Goal: Task Accomplishment & Management: Use online tool/utility

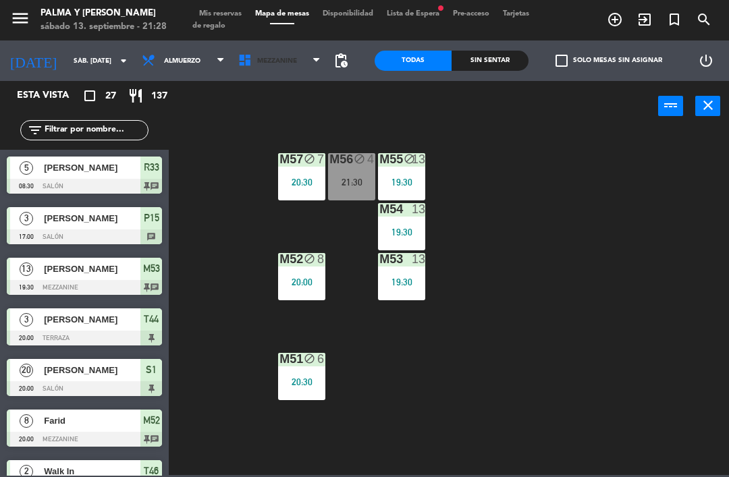
click at [275, 59] on span "Mezzanine" at bounding box center [277, 60] width 40 height 7
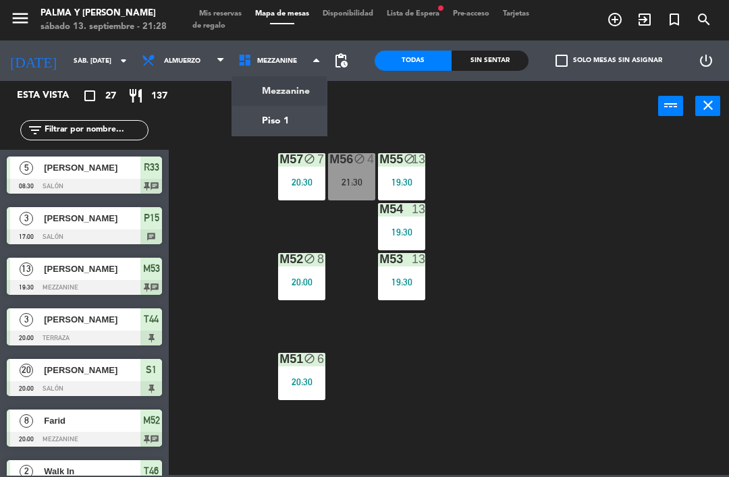
click at [291, 101] on ng-component "menu Palma y [PERSON_NAME] 13. septiembre - 21:28 Mis reservas Mapa de mesas Di…" at bounding box center [364, 237] width 729 height 475
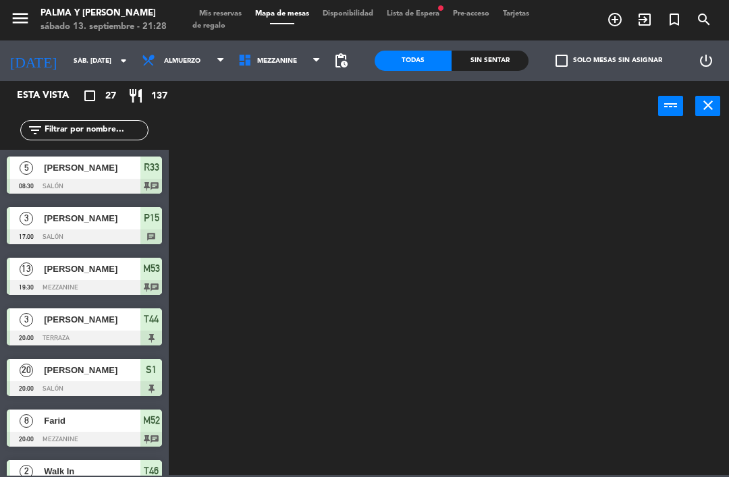
click at [283, 60] on span "Mezzanine" at bounding box center [277, 60] width 40 height 7
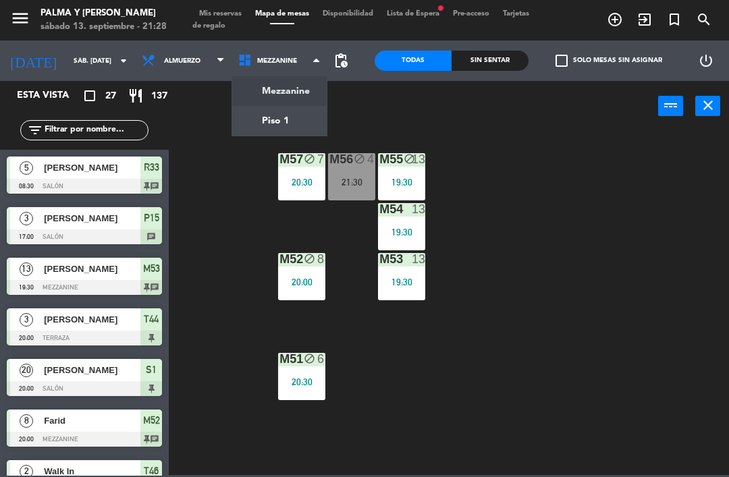
click at [274, 118] on ng-component "menu Palma y [PERSON_NAME] 13. septiembre - 21:28 Mis reservas Mapa de mesas Di…" at bounding box center [364, 237] width 729 height 475
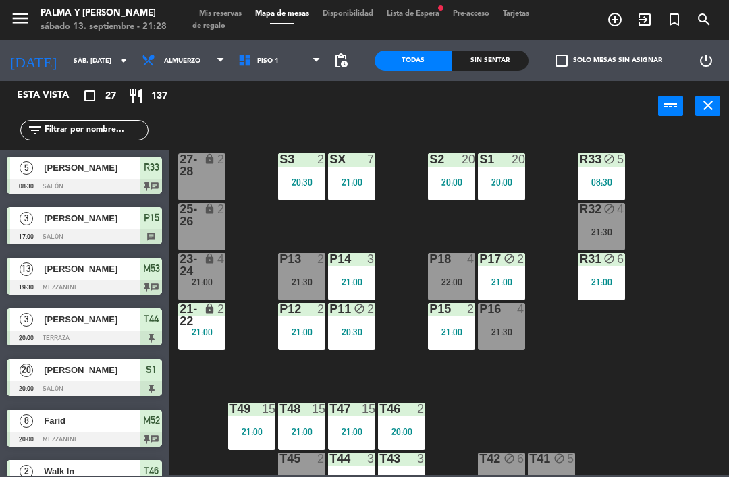
click at [207, 225] on div "lock" at bounding box center [202, 215] width 22 height 24
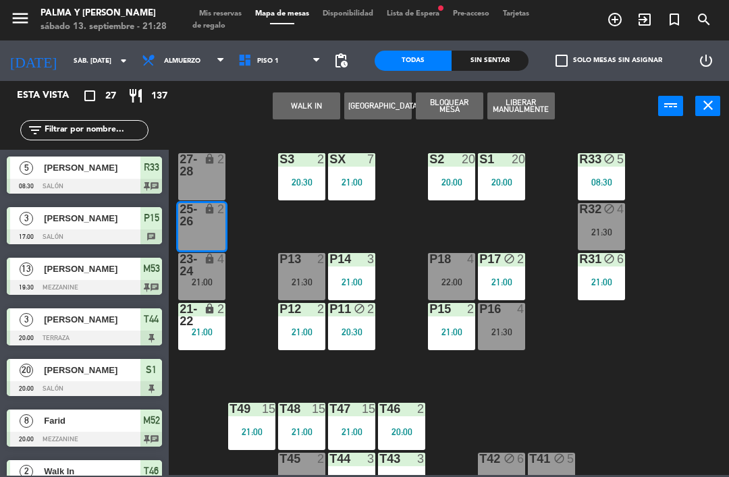
click at [320, 107] on button "WALK IN" at bounding box center [306, 105] width 67 height 27
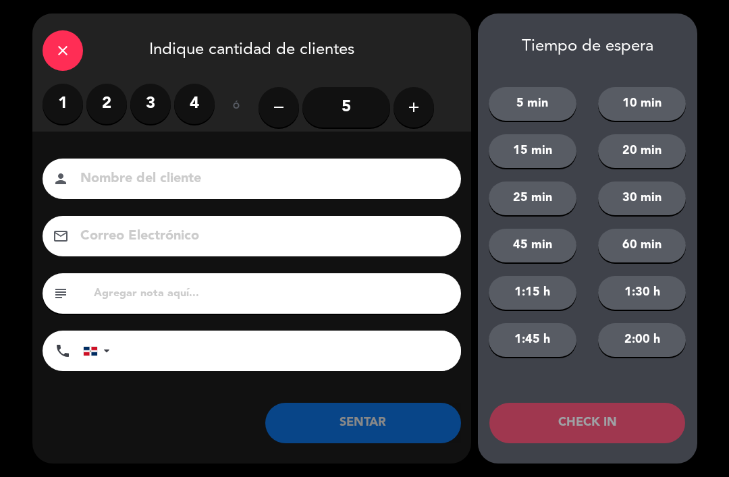
click at [206, 111] on label "4" at bounding box center [194, 104] width 40 height 40
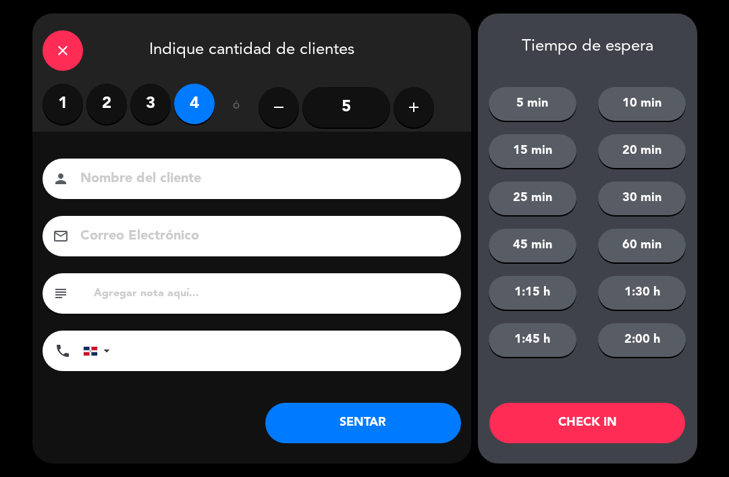
click at [346, 422] on button "SENTAR" at bounding box center [363, 423] width 196 height 40
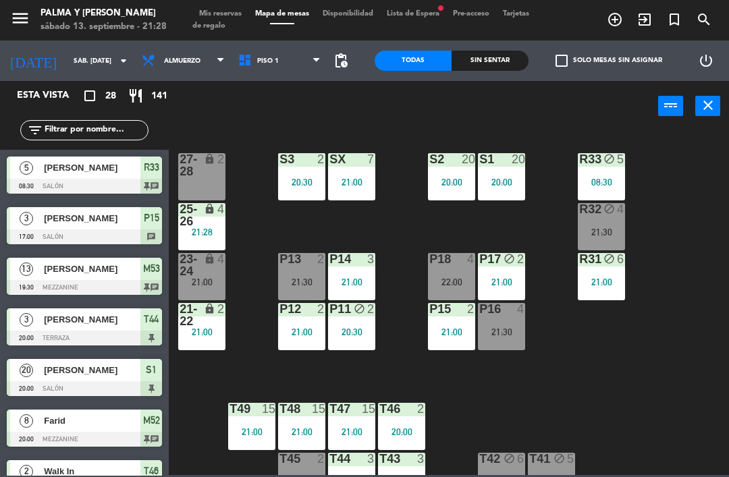
click at [495, 53] on div "Sin sentar" at bounding box center [489, 61] width 77 height 20
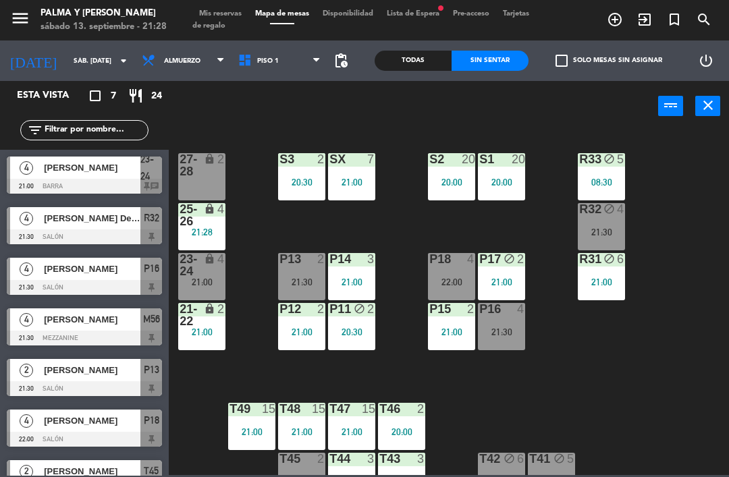
click at [105, 275] on span "[PERSON_NAME]" at bounding box center [92, 269] width 96 height 14
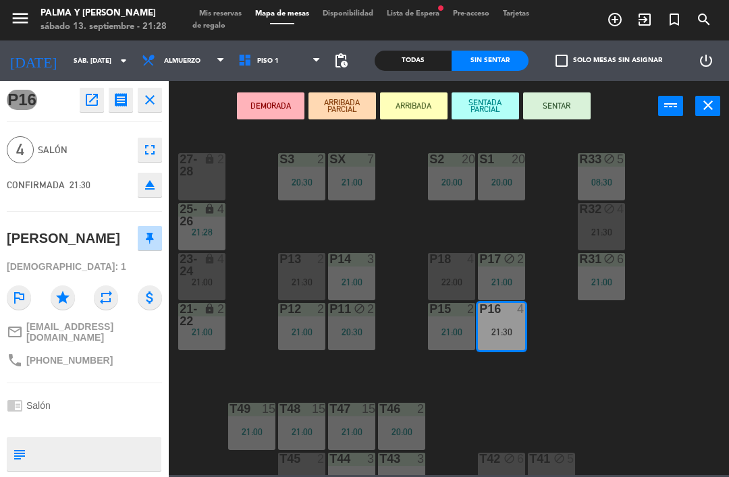
click at [566, 107] on button "SENTAR" at bounding box center [556, 105] width 67 height 27
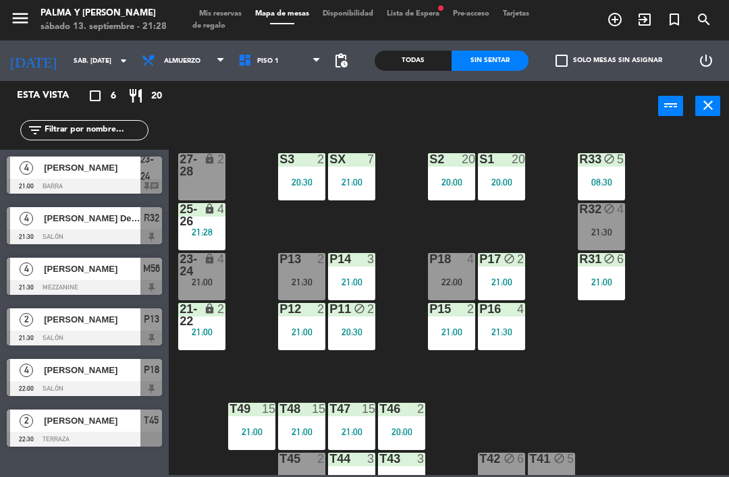
click at [511, 330] on div "21:30" at bounding box center [501, 331] width 47 height 9
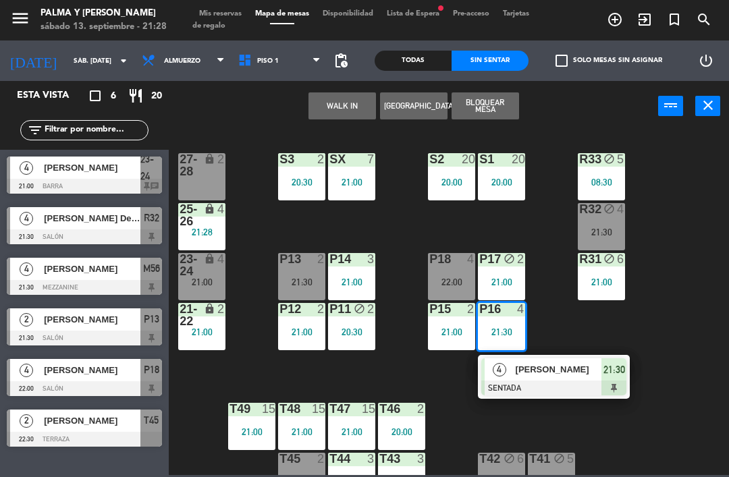
click at [615, 231] on div "21:30" at bounding box center [600, 231] width 47 height 9
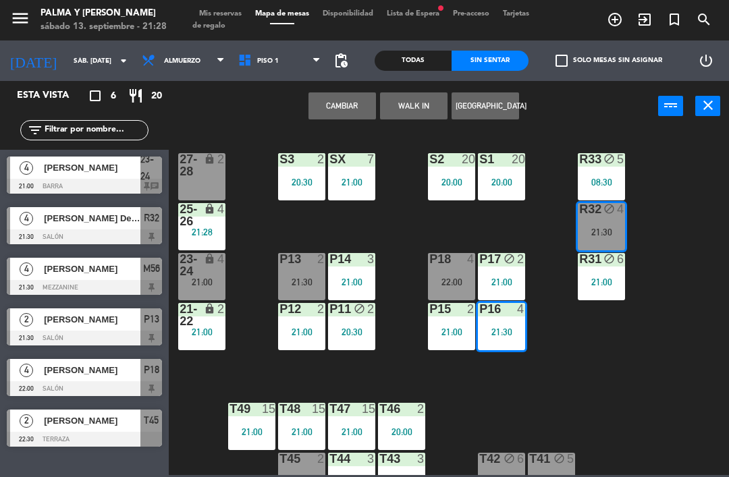
click at [349, 107] on button "Cambiar" at bounding box center [341, 105] width 67 height 27
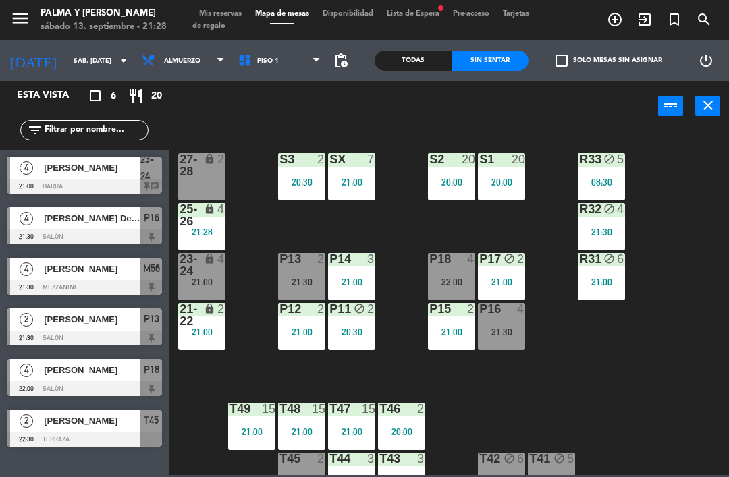
click at [519, 332] on div "21:30" at bounding box center [501, 331] width 47 height 9
click at [716, 312] on div "R33 block 5 08:30 S1 20 20:00 S2 20 20:00 S3 2 20:30 SX 7 21:00 27-28 lock 2 R3…" at bounding box center [452, 302] width 552 height 345
click at [727, 322] on div "R33 block 5 08:30 S1 20 20:00 S2 20 20:00 S3 2 20:30 SX 7 21:00 27-28 lock 2 R3…" at bounding box center [452, 302] width 552 height 345
click at [608, 227] on div "21:30" at bounding box center [600, 231] width 47 height 9
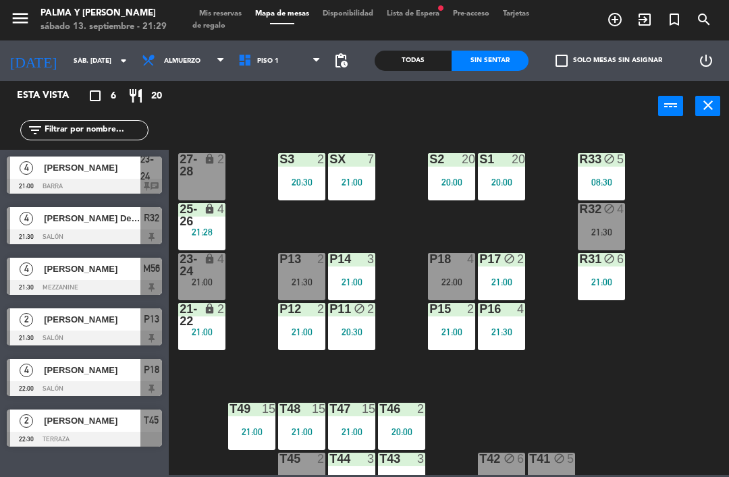
click at [654, 399] on div "R33 block 5 08:30 S1 20 20:00 S2 20 20:00 S3 2 20:30 SX 7 21:00 27-28 lock 2 R3…" at bounding box center [452, 302] width 552 height 345
click at [510, 322] on div "P16 4 21:30" at bounding box center [501, 326] width 47 height 47
